Goal: Information Seeking & Learning: Learn about a topic

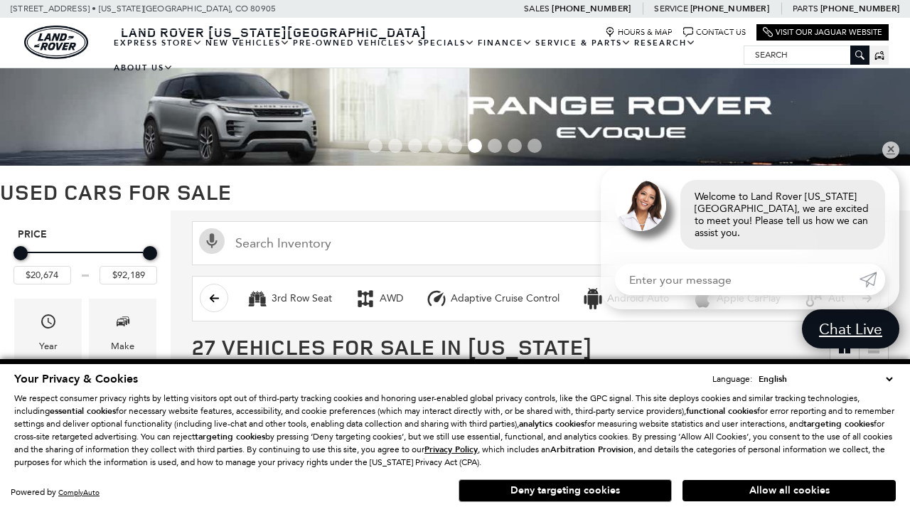
scroll to position [631, 0]
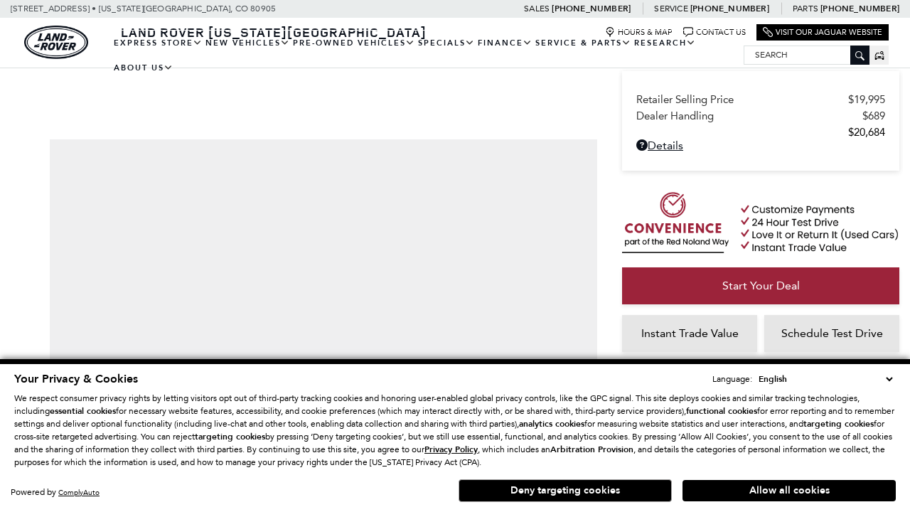
scroll to position [936, 0]
